Goal: Task Accomplishment & Management: Manage account settings

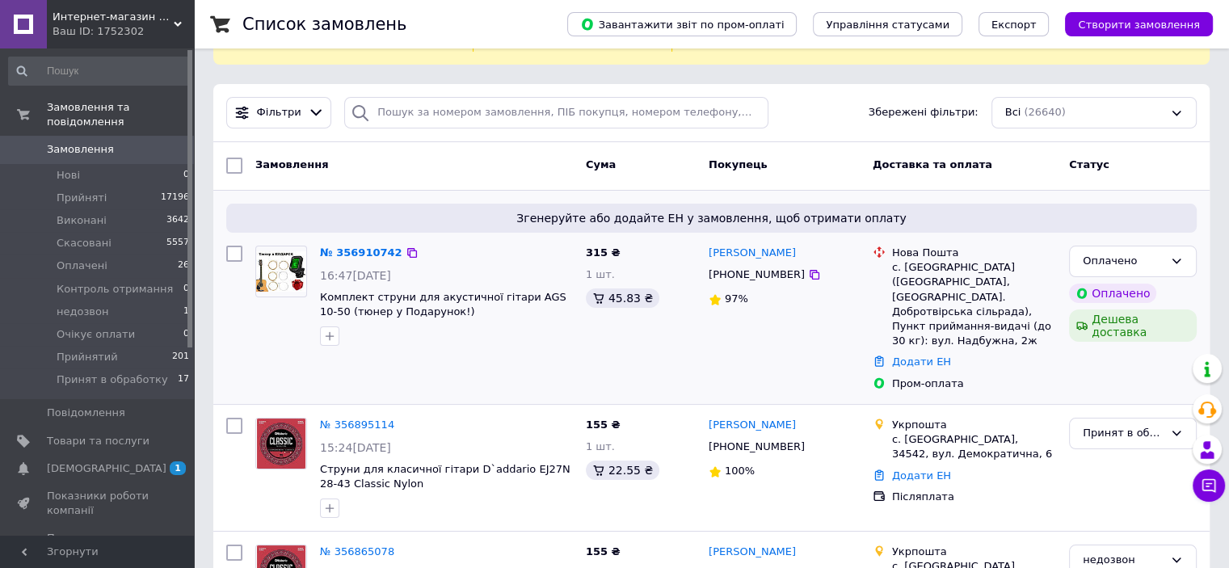
scroll to position [162, 0]
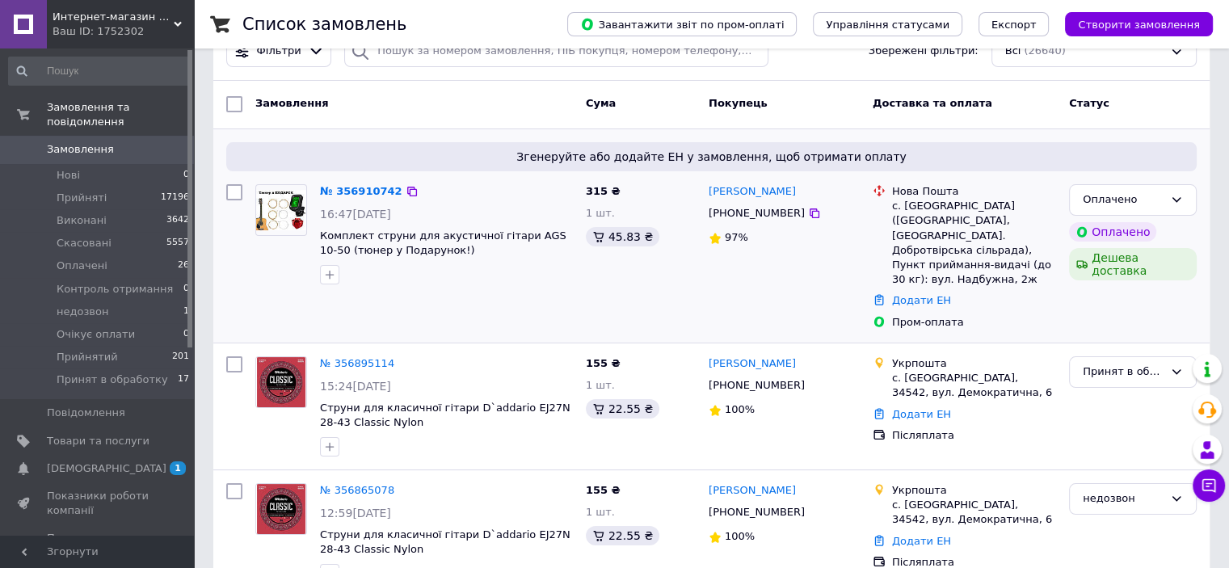
scroll to position [242, 0]
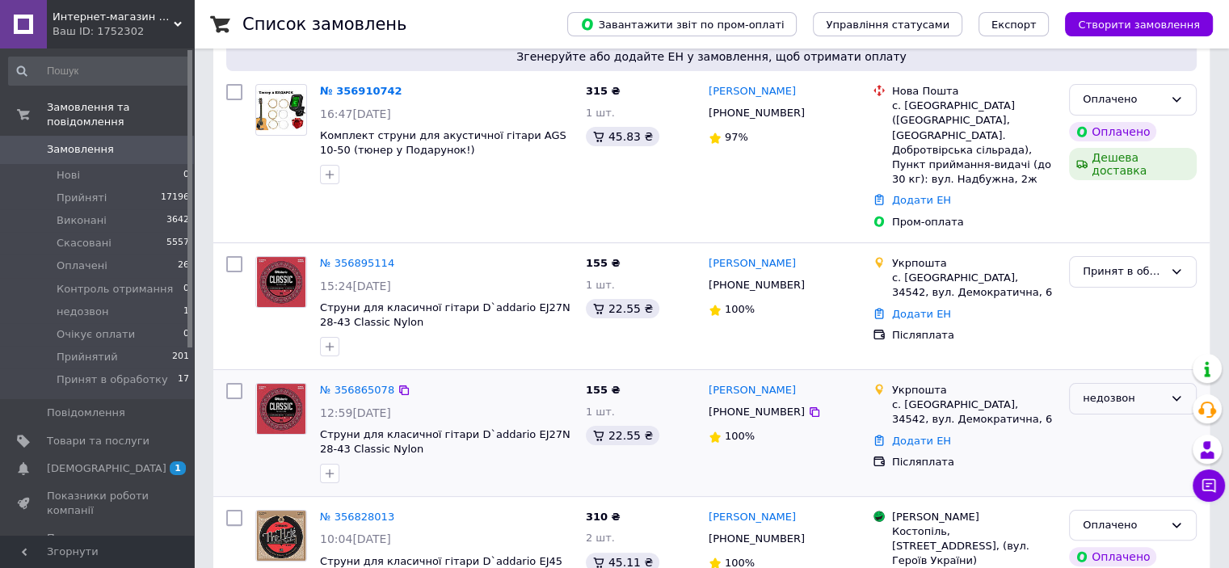
click at [1109, 390] on div "недозвон" at bounding box center [1123, 398] width 81 height 17
click at [1099, 477] on li "Скасовано" at bounding box center [1133, 492] width 126 height 30
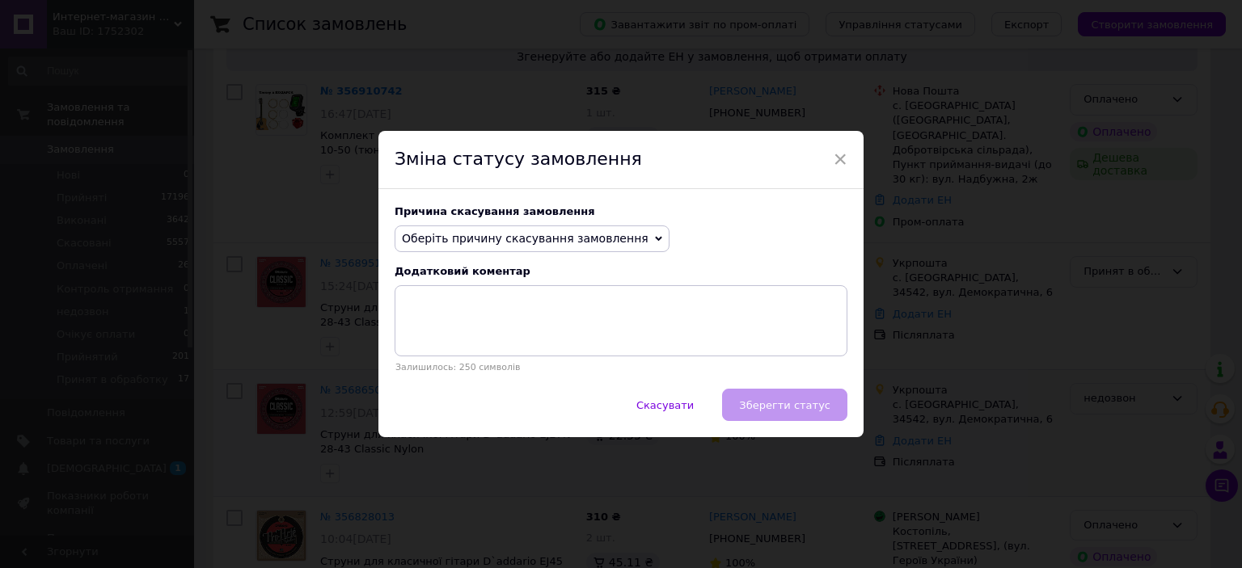
click at [553, 241] on span "Оберіть причину скасування замовлення" at bounding box center [525, 238] width 247 height 13
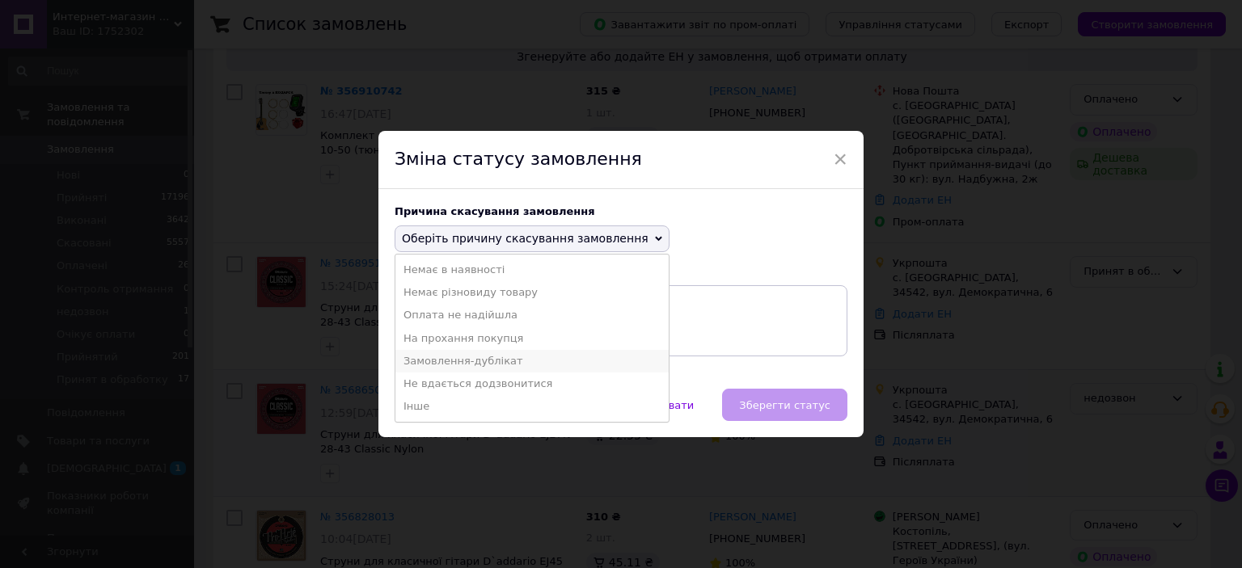
click at [469, 368] on li "Замовлення-дублікат" at bounding box center [531, 361] width 273 height 23
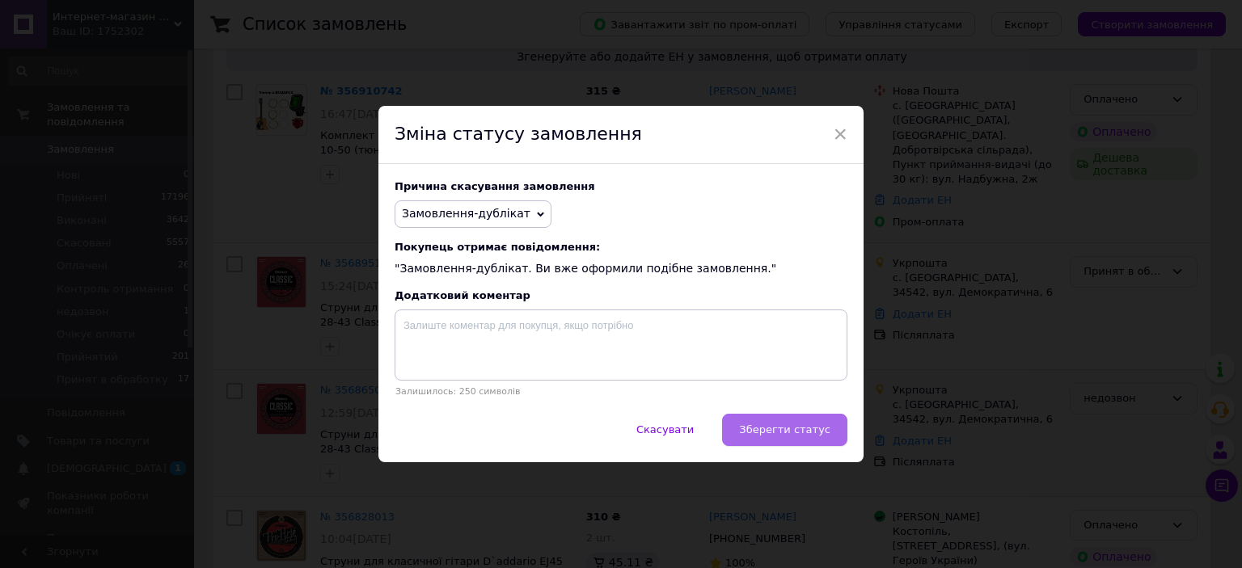
click at [755, 436] on span "Зберегти статус" at bounding box center [784, 430] width 91 height 12
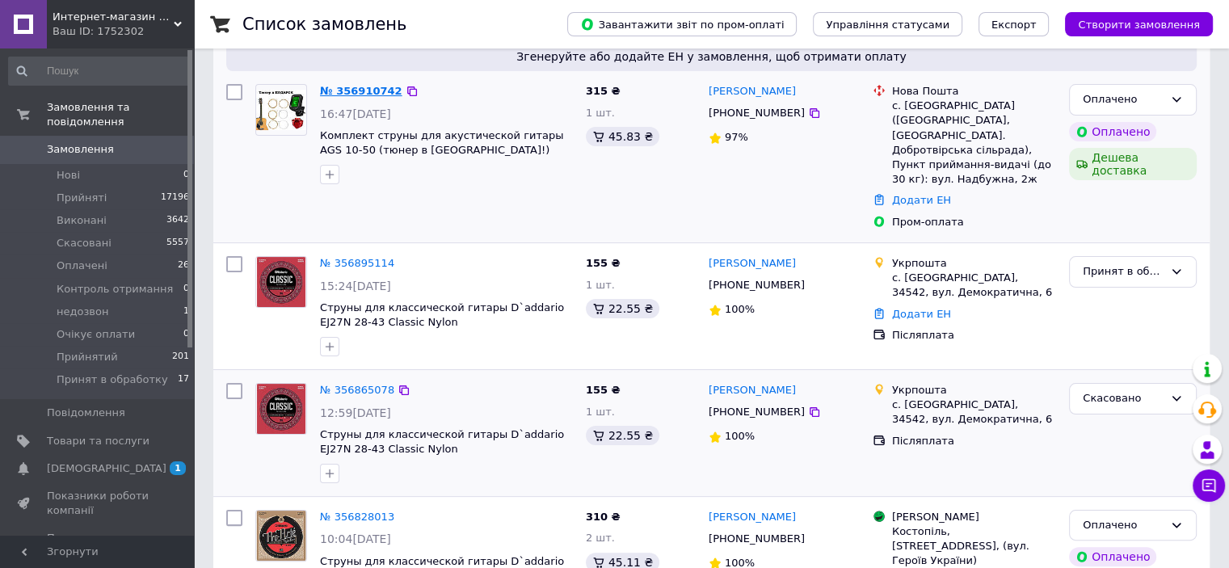
click at [368, 85] on link "№ 356910742" at bounding box center [361, 91] width 82 height 12
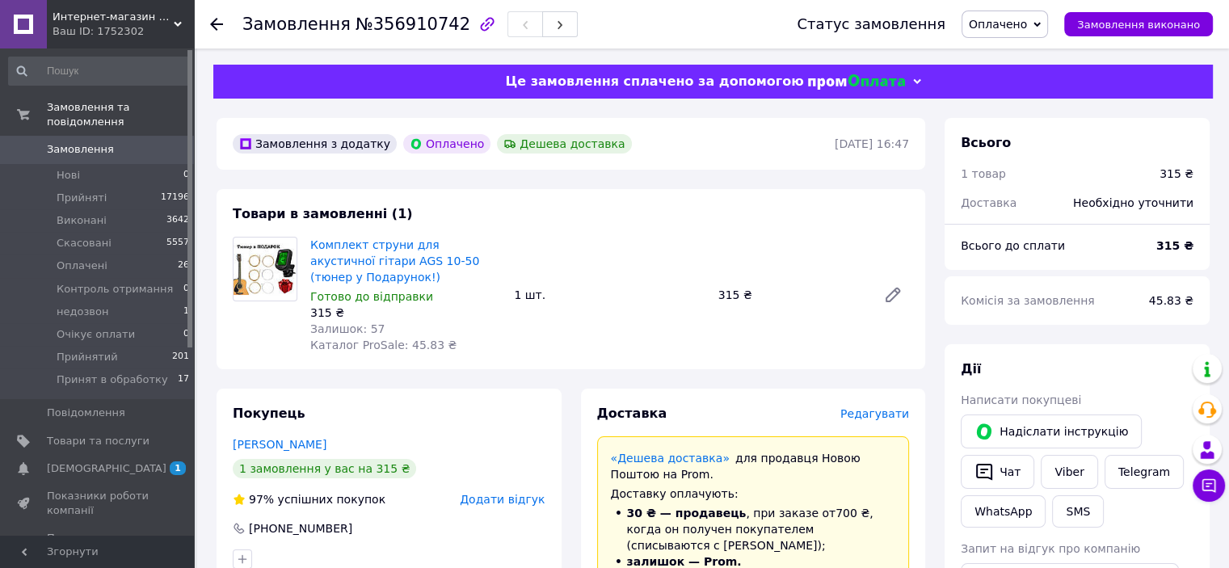
click at [871, 413] on span "Редагувати" at bounding box center [875, 413] width 69 height 13
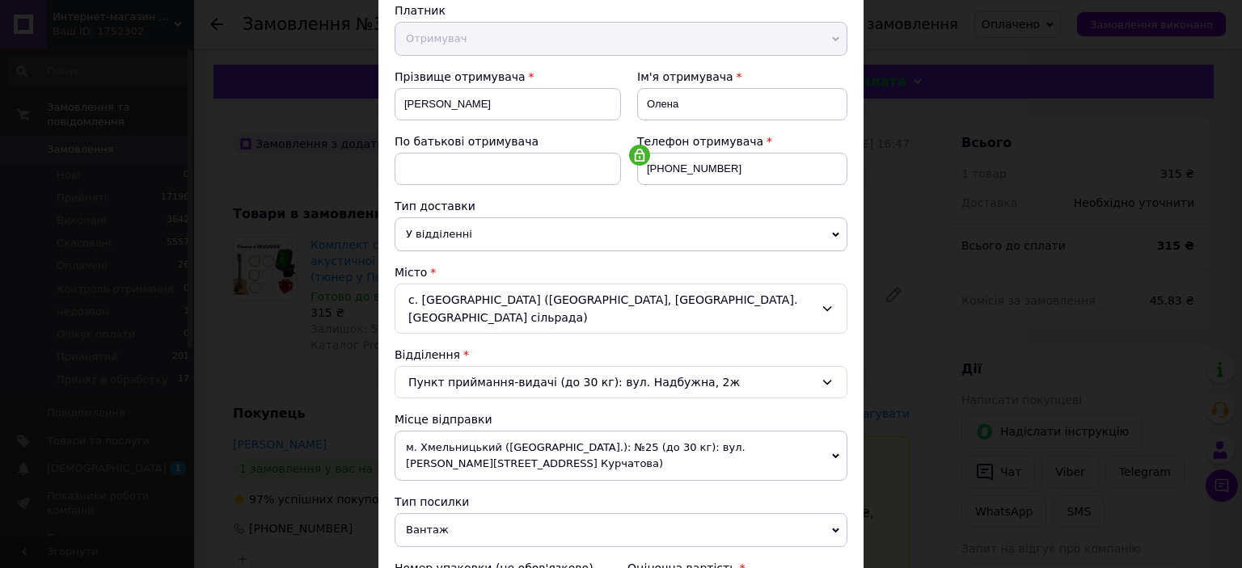
scroll to position [242, 0]
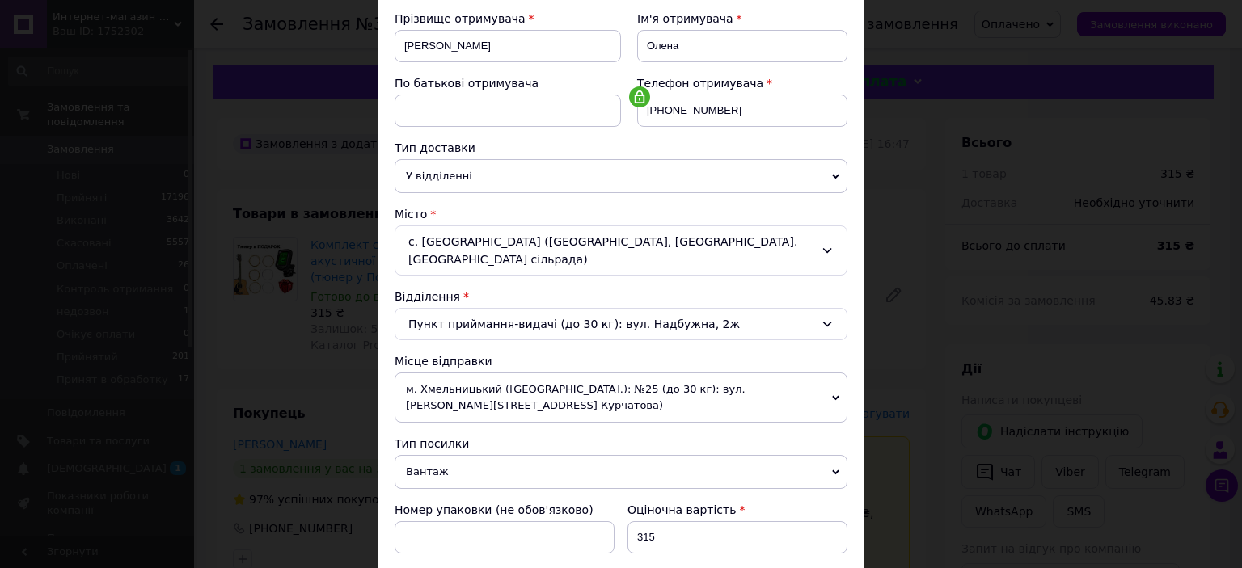
click at [475, 455] on span "Вантаж" at bounding box center [620, 472] width 453 height 34
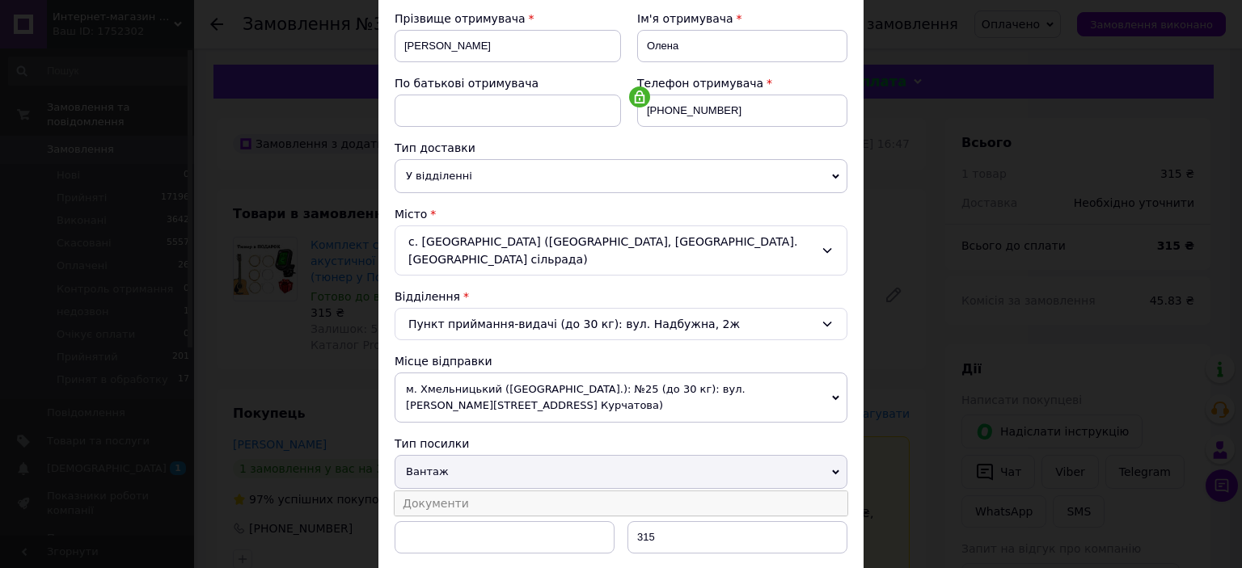
click at [470, 491] on li "Документи" at bounding box center [620, 503] width 453 height 24
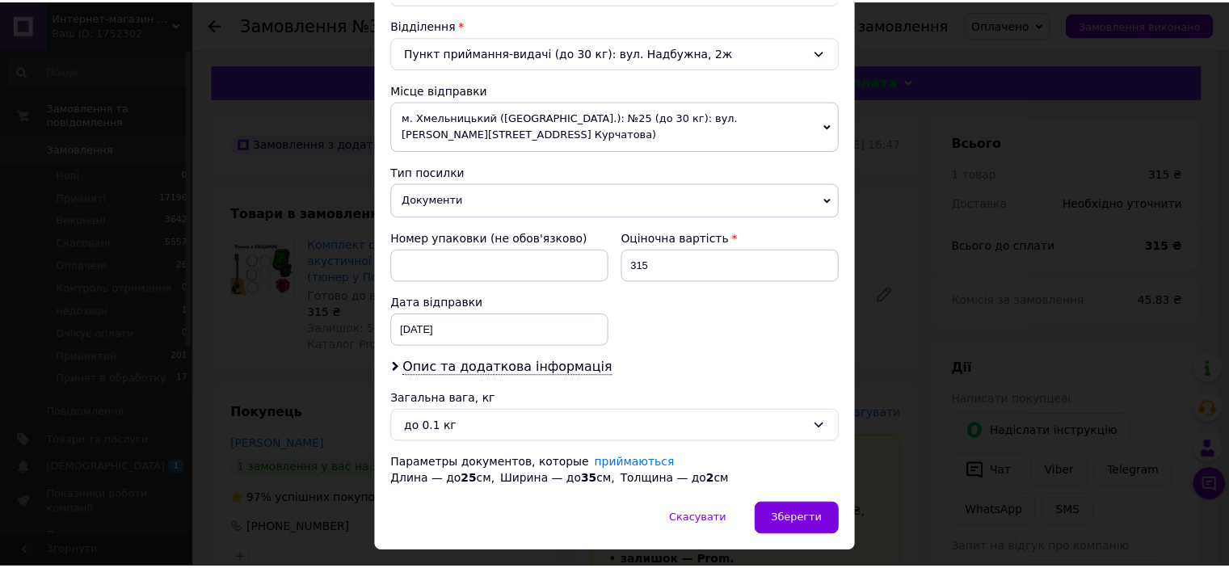
scroll to position [533, 0]
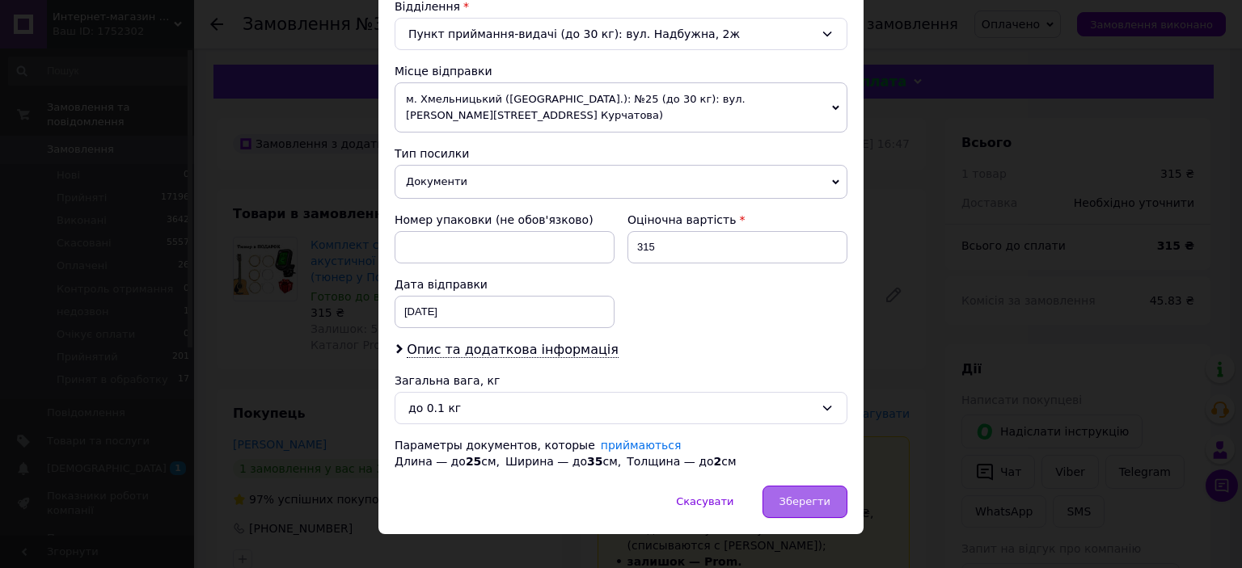
click at [813, 495] on span "Зберегти" at bounding box center [804, 501] width 51 height 12
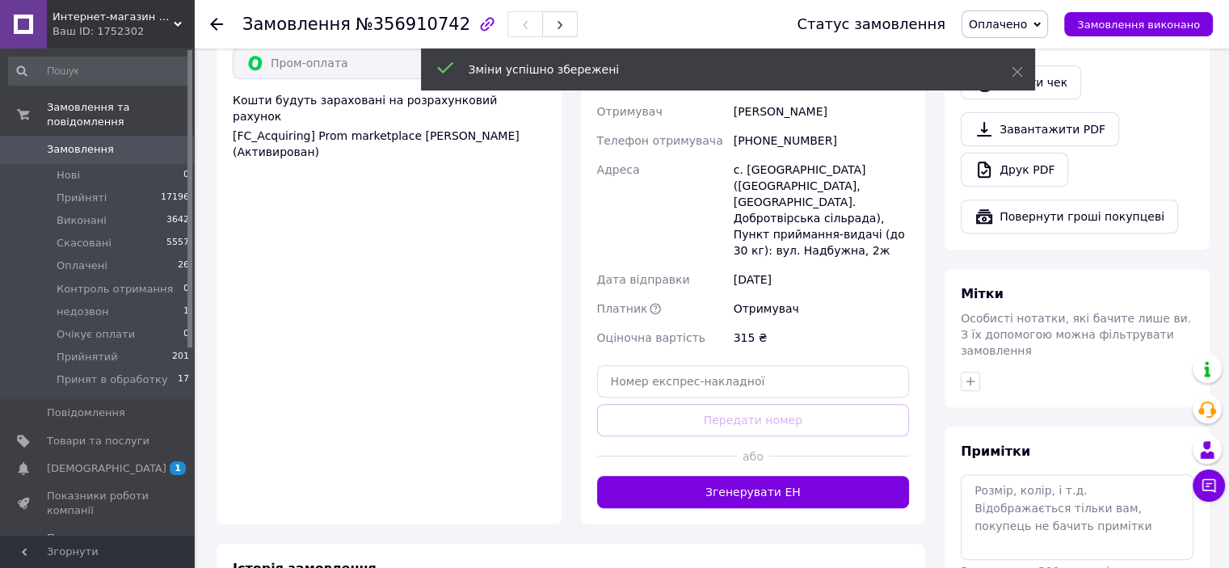
scroll to position [647, 0]
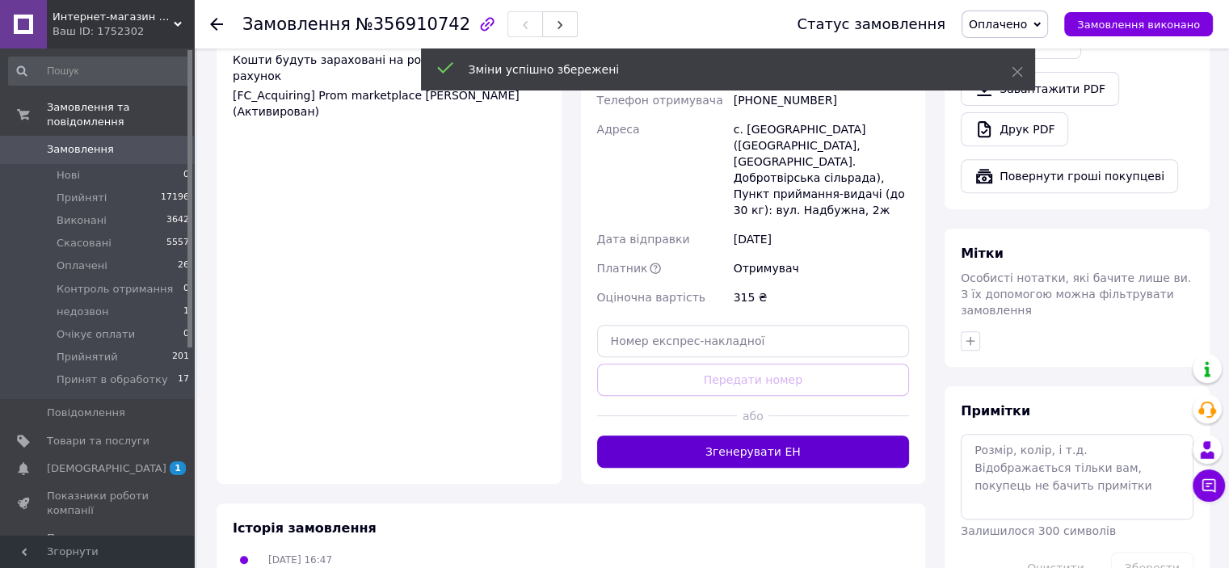
click at [725, 436] on button "Згенерувати ЕН" at bounding box center [753, 452] width 313 height 32
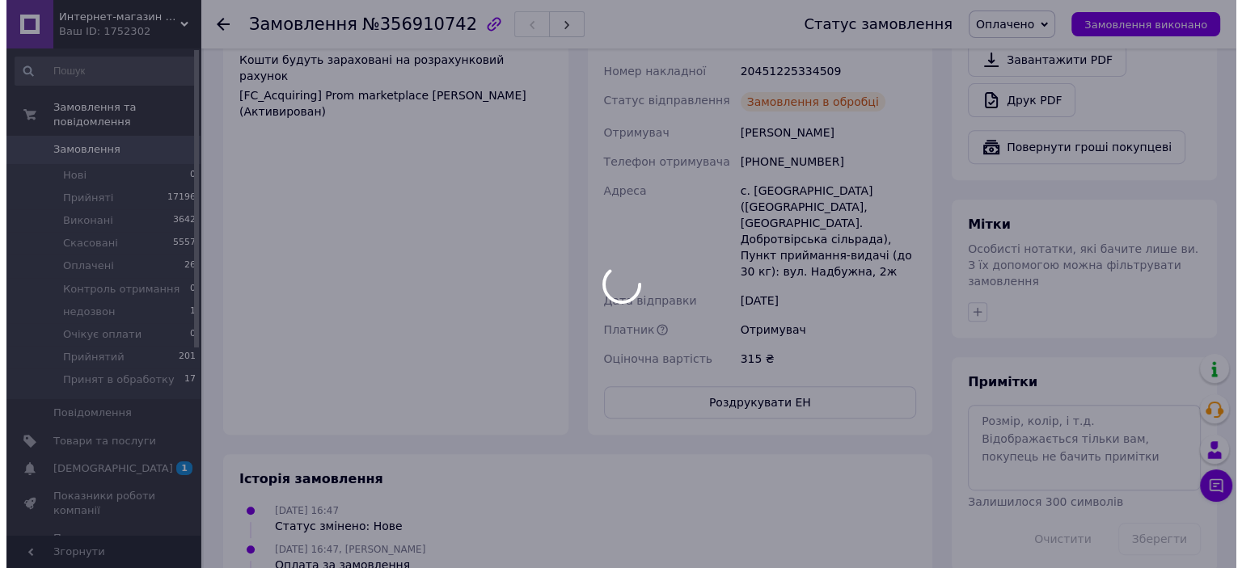
scroll to position [485, 0]
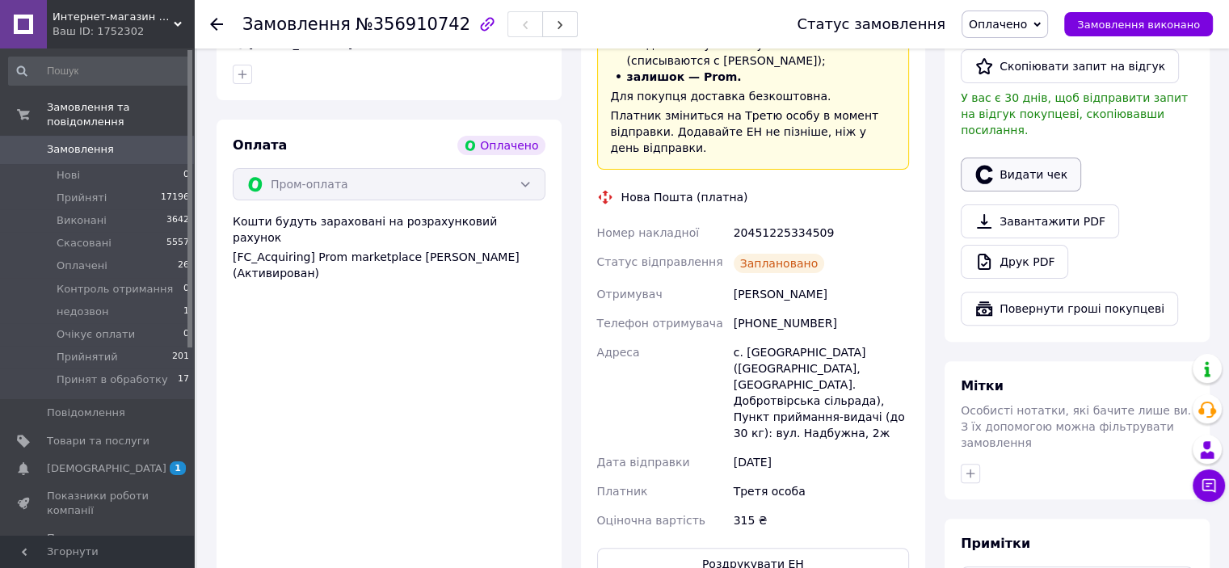
click at [1009, 158] on button "Видати чек" at bounding box center [1021, 175] width 120 height 34
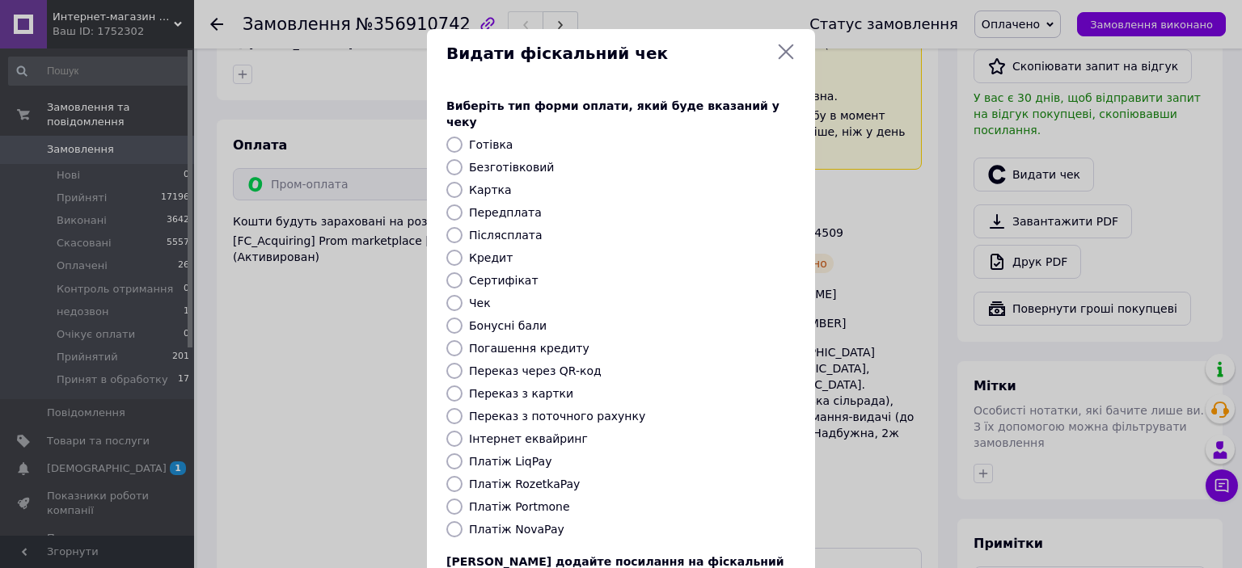
click at [454, 159] on input "Безготівковий" at bounding box center [454, 167] width 16 height 16
radio input "true"
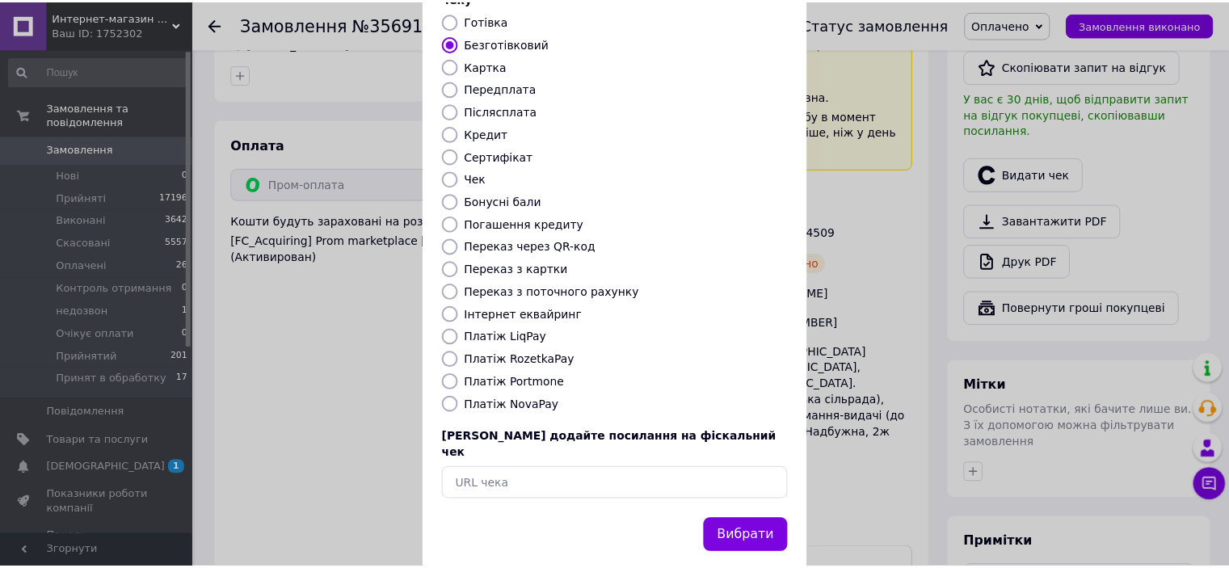
scroll to position [125, 0]
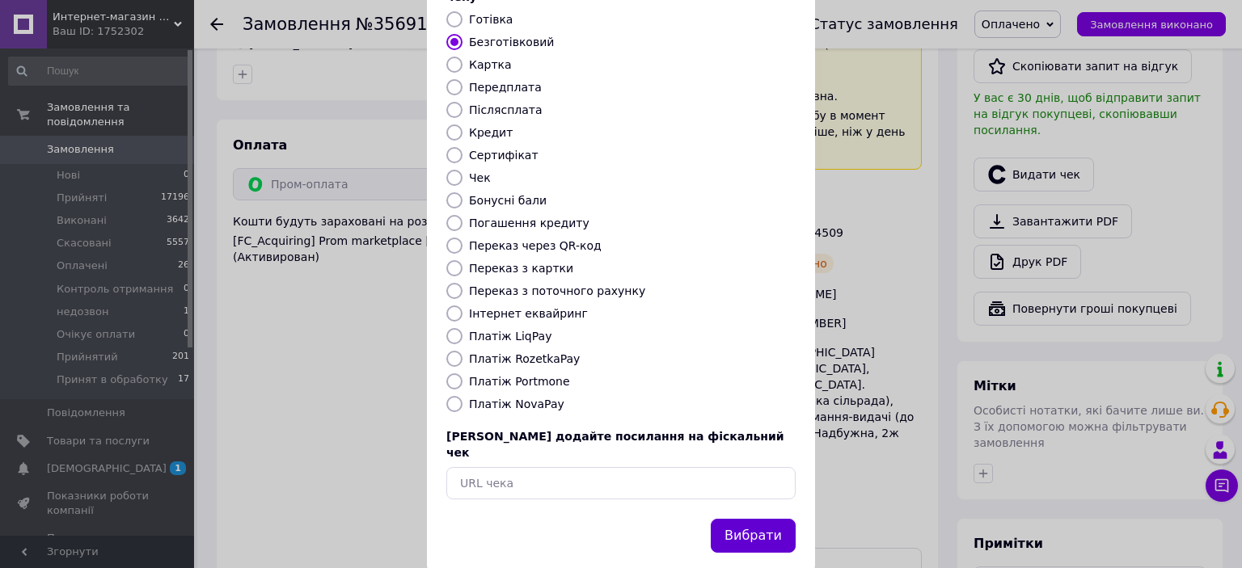
click at [740, 519] on button "Вибрати" at bounding box center [753, 536] width 85 height 35
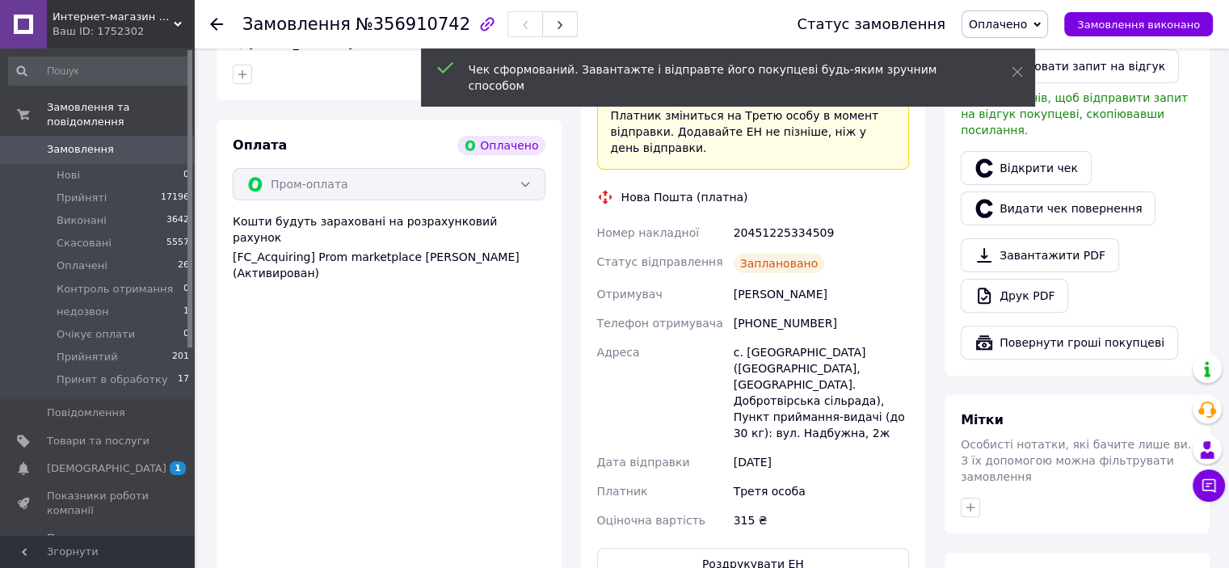
click at [142, 142] on span "Замовлення" at bounding box center [98, 149] width 103 height 15
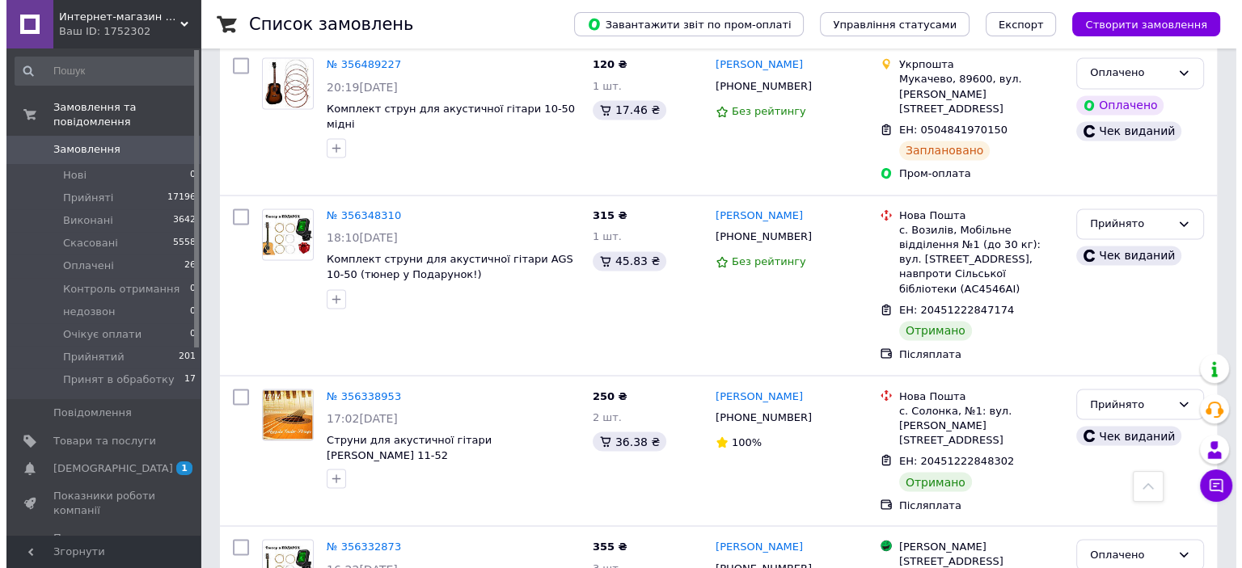
scroll to position [2746, 0]
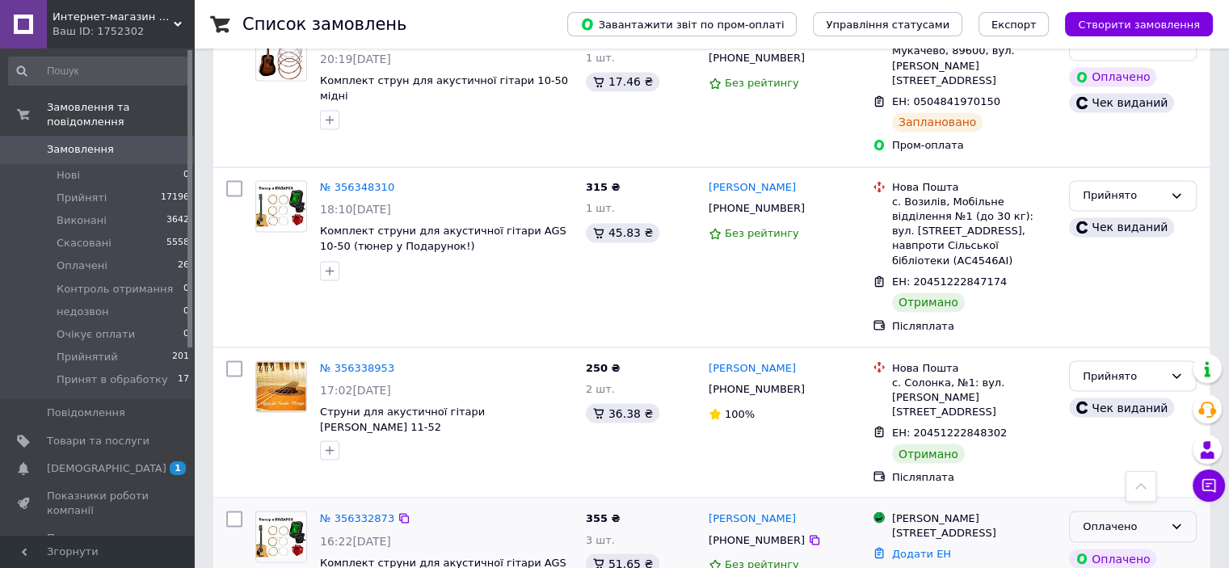
click at [1133, 518] on div "Оплачено" at bounding box center [1123, 526] width 81 height 17
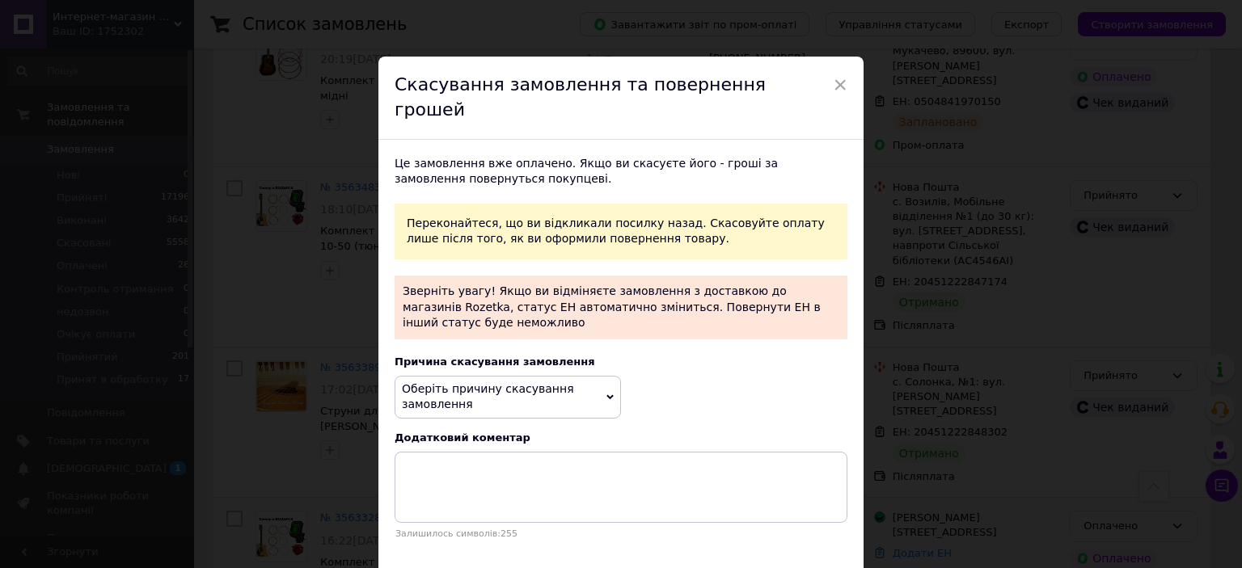
click at [447, 382] on span "Оберіть причину скасування замовлення" at bounding box center [488, 396] width 172 height 29
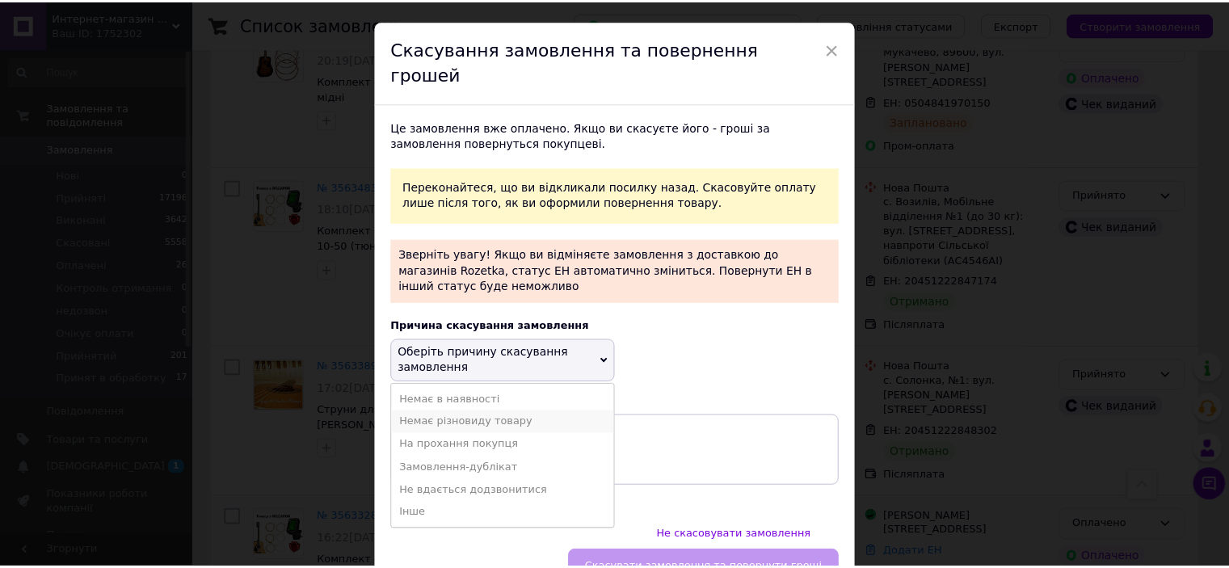
scroll to position [54, 0]
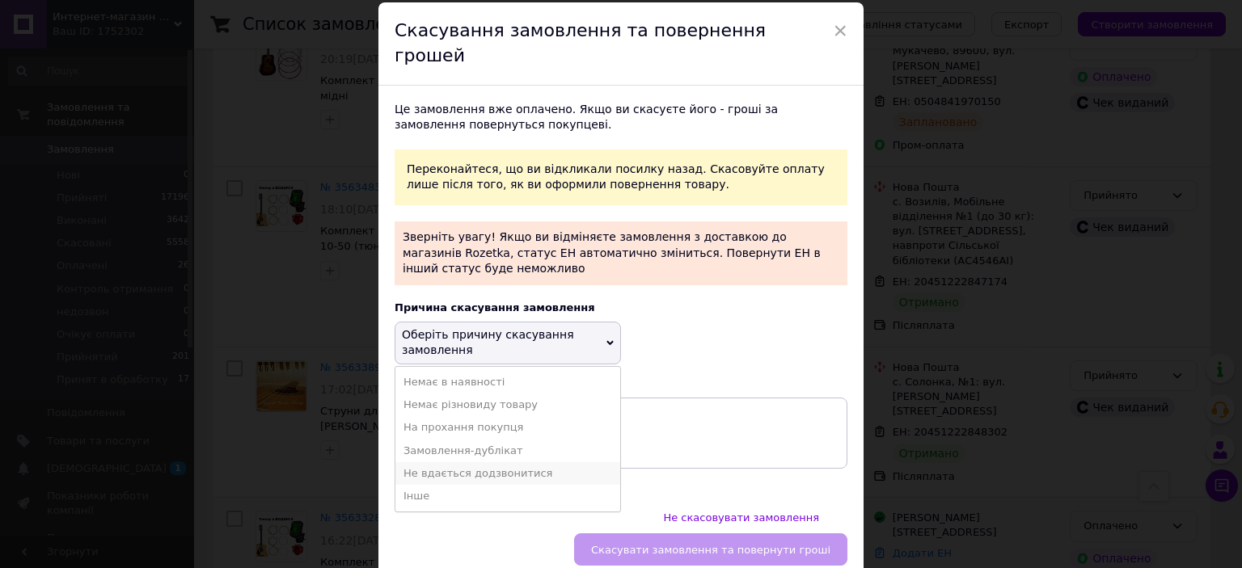
click at [478, 462] on li "Не вдається додзвонитися" at bounding box center [507, 473] width 225 height 23
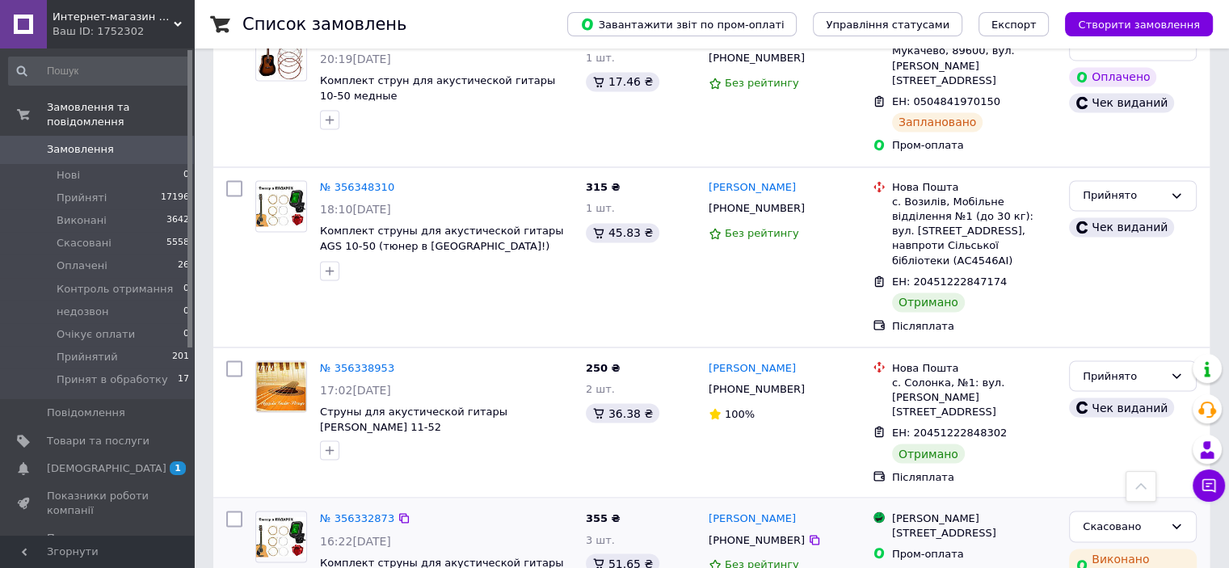
click at [102, 142] on span "Замовлення" at bounding box center [80, 149] width 67 height 15
